Goal: Transaction & Acquisition: Subscribe to service/newsletter

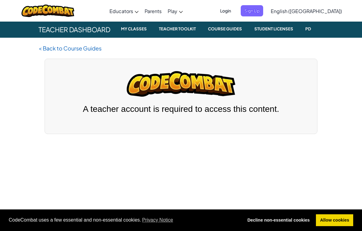
click at [263, 12] on span "Sign Up" at bounding box center [252, 10] width 22 height 11
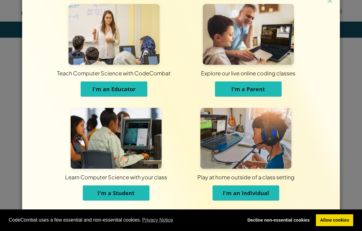
scroll to position [10, 0]
click at [110, 193] on span "I'm a Student" at bounding box center [116, 192] width 37 height 7
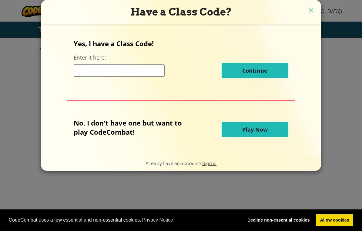
scroll to position [0, 0]
click at [312, 10] on img at bounding box center [311, 10] width 8 height 9
